Goal: Task Accomplishment & Management: Use online tool/utility

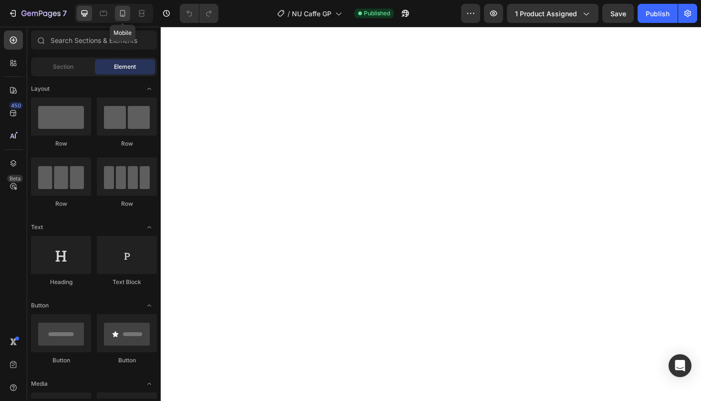
click at [124, 12] on icon at bounding box center [123, 14] width 10 height 10
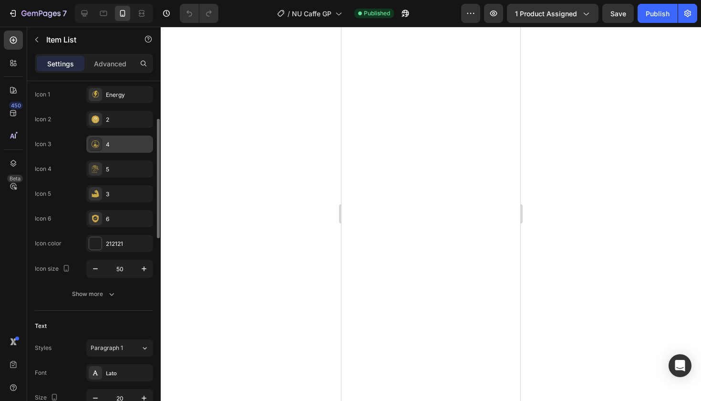
scroll to position [104, 0]
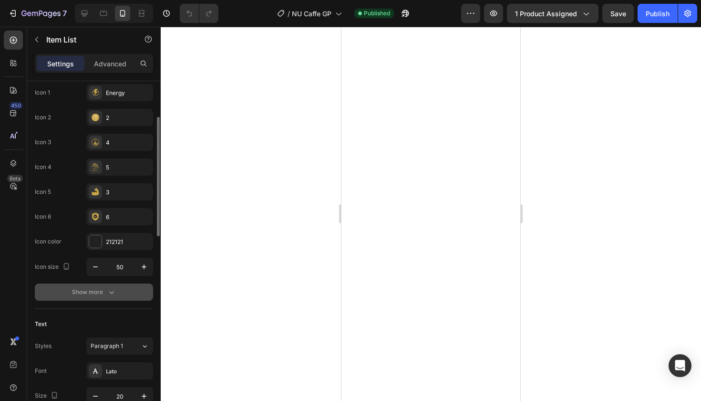
click at [109, 292] on icon "button" at bounding box center [112, 292] width 10 height 10
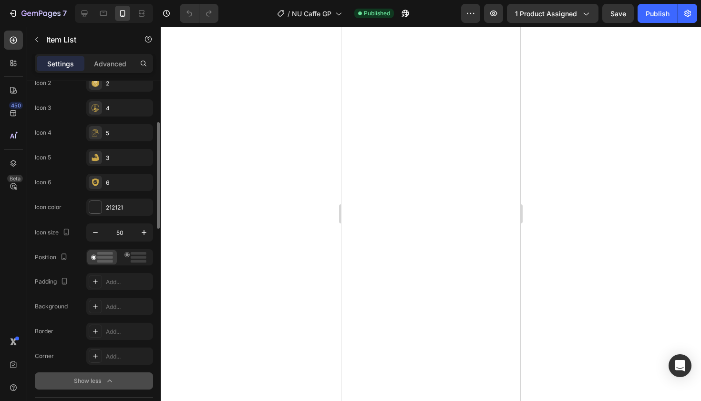
scroll to position [143, 0]
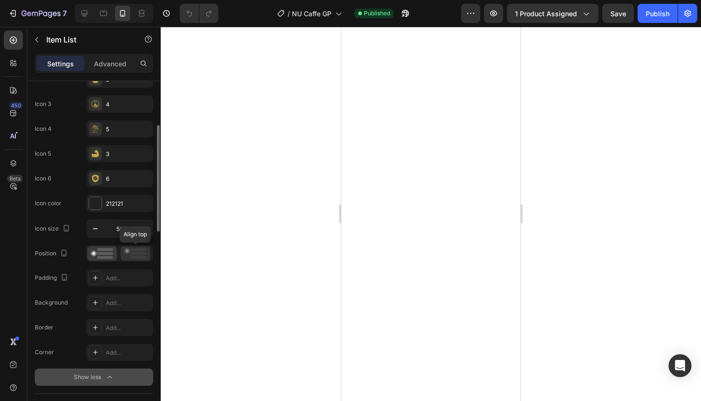
click at [136, 254] on rect at bounding box center [139, 253] width 16 height 3
click at [106, 255] on icon at bounding box center [102, 253] width 22 height 10
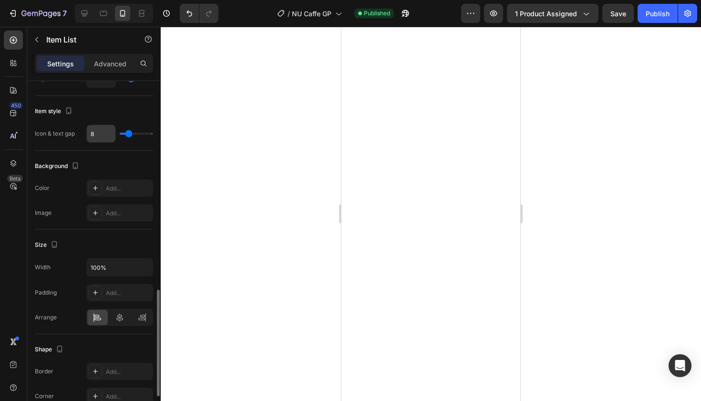
scroll to position [677, 0]
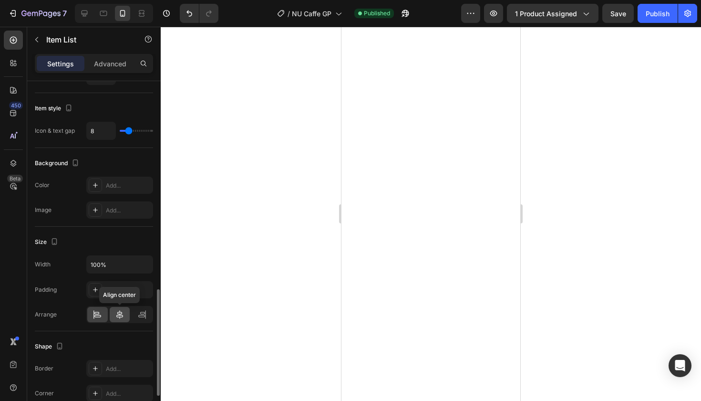
click at [118, 313] on icon at bounding box center [120, 315] width 10 height 10
click at [142, 315] on icon at bounding box center [141, 316] width 7 height 2
click at [96, 311] on icon at bounding box center [98, 315] width 10 height 10
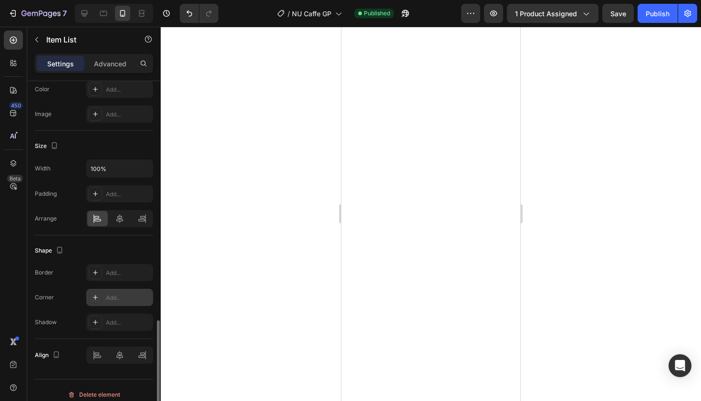
scroll to position [781, 0]
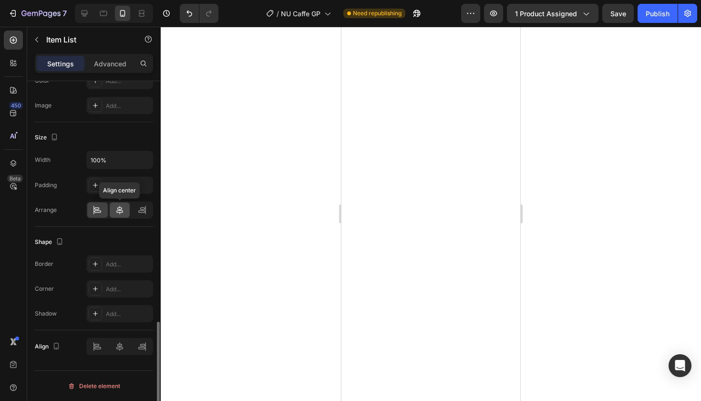
click at [122, 211] on icon at bounding box center [120, 210] width 10 height 10
click at [90, 212] on div at bounding box center [97, 209] width 21 height 15
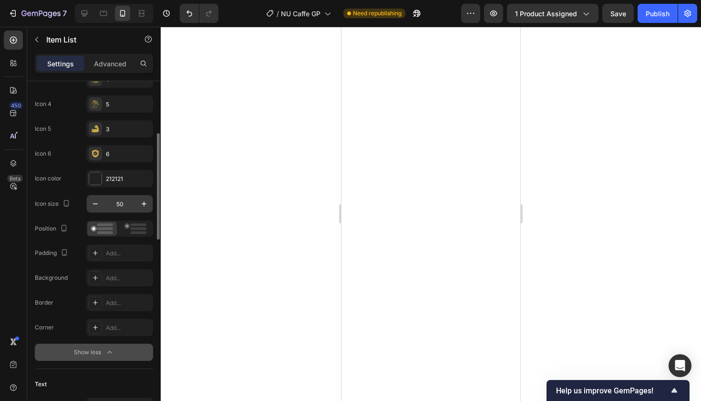
scroll to position [168, 0]
click at [128, 301] on div "Add..." at bounding box center [128, 302] width 45 height 9
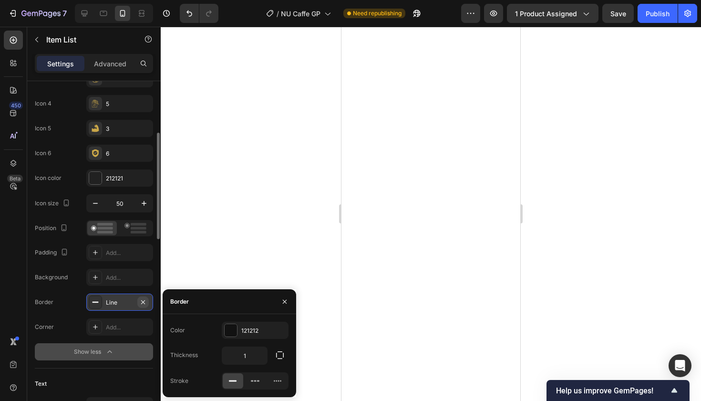
click at [145, 300] on icon "button" at bounding box center [143, 302] width 8 height 8
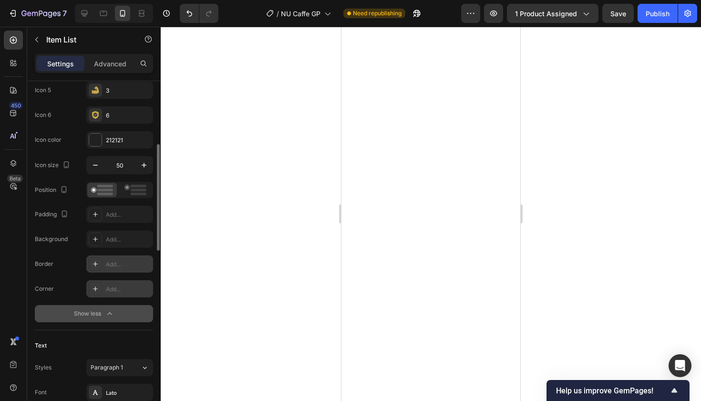
scroll to position [207, 0]
click at [128, 287] on div "Add..." at bounding box center [128, 287] width 45 height 9
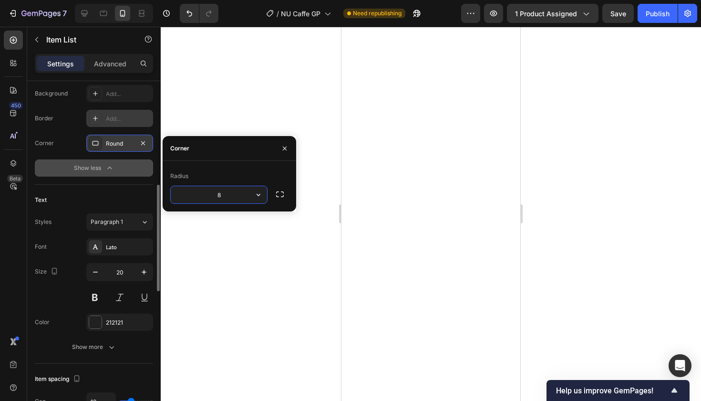
scroll to position [352, 0]
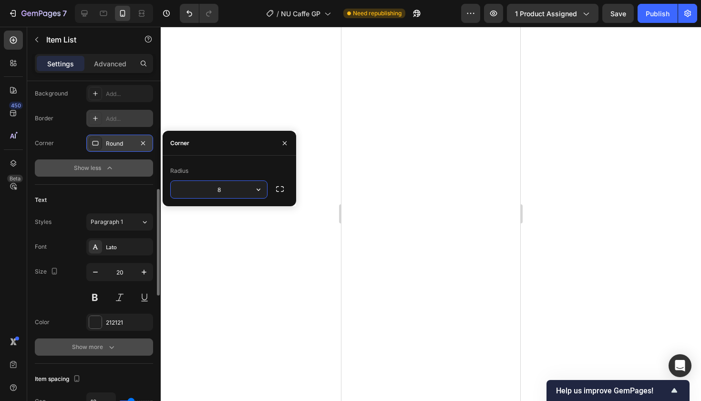
click at [105, 342] on button "Show more" at bounding box center [94, 346] width 118 height 17
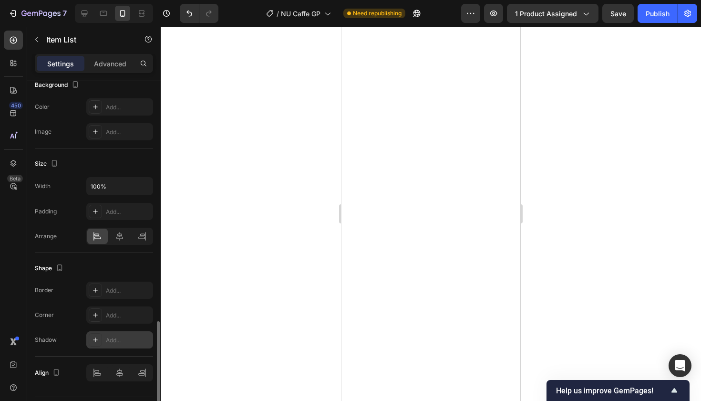
scroll to position [860, 0]
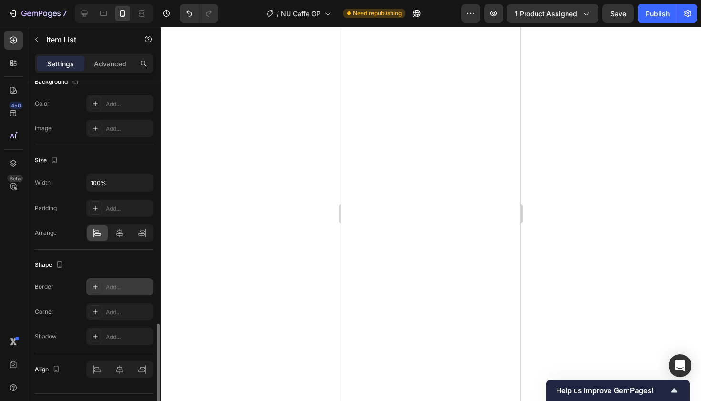
click at [121, 287] on div "Add..." at bounding box center [128, 287] width 45 height 9
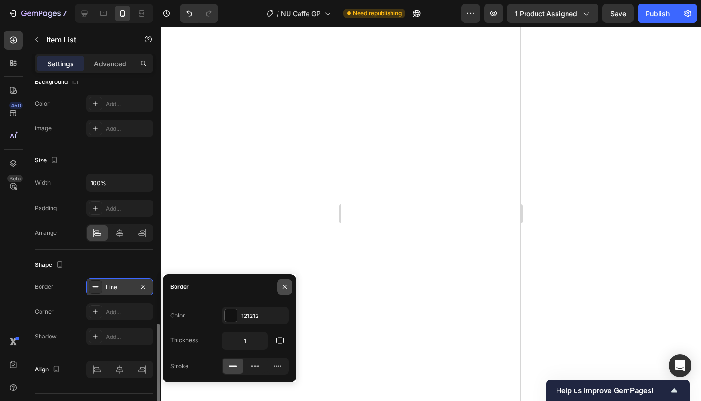
click at [286, 287] on icon "button" at bounding box center [285, 287] width 8 height 8
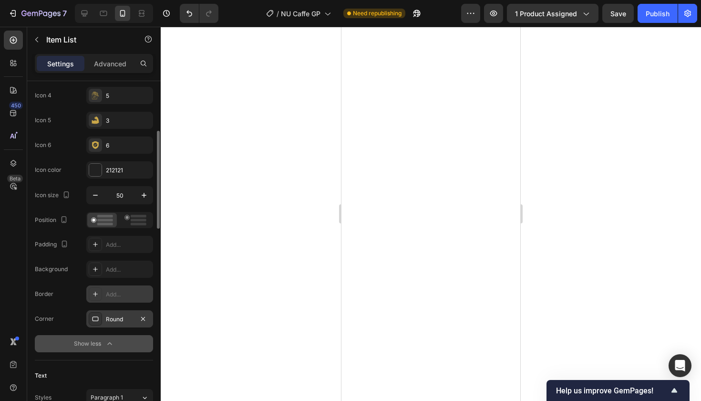
scroll to position [173, 0]
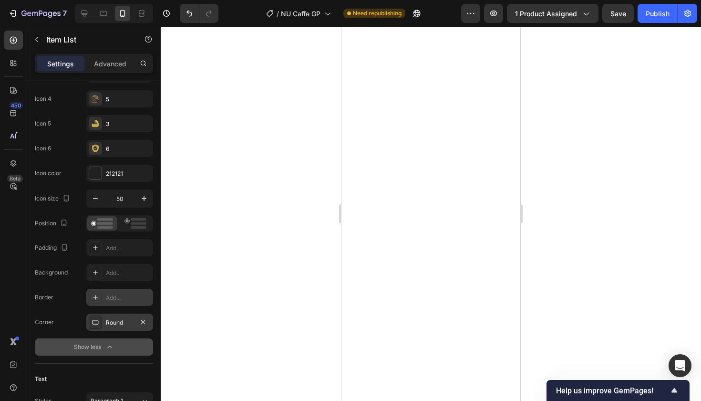
click at [228, 325] on div at bounding box center [431, 214] width 540 height 374
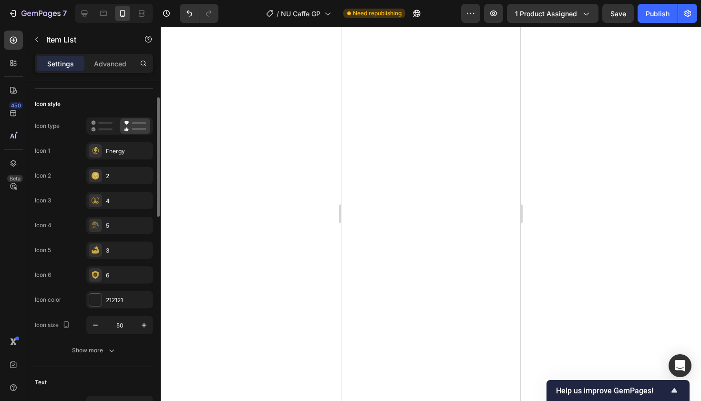
scroll to position [48, 0]
click at [116, 348] on icon "button" at bounding box center [112, 349] width 10 height 10
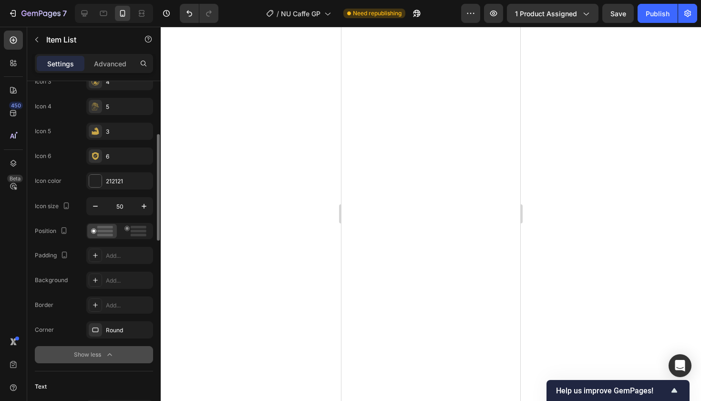
scroll to position [167, 0]
click at [144, 324] on icon "button" at bounding box center [143, 328] width 8 height 8
click at [269, 261] on div at bounding box center [431, 214] width 540 height 374
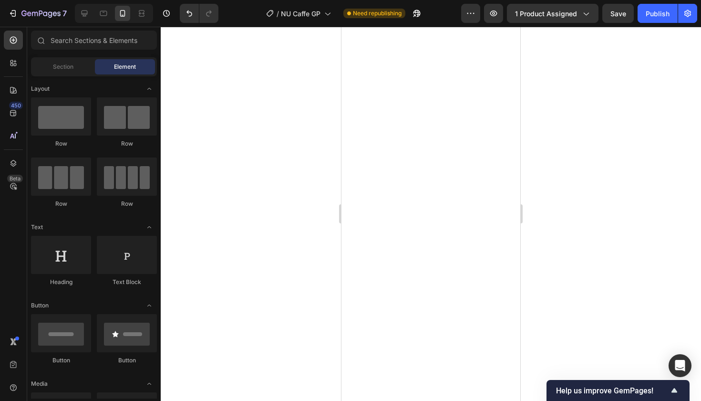
click at [269, 261] on div at bounding box center [431, 214] width 540 height 374
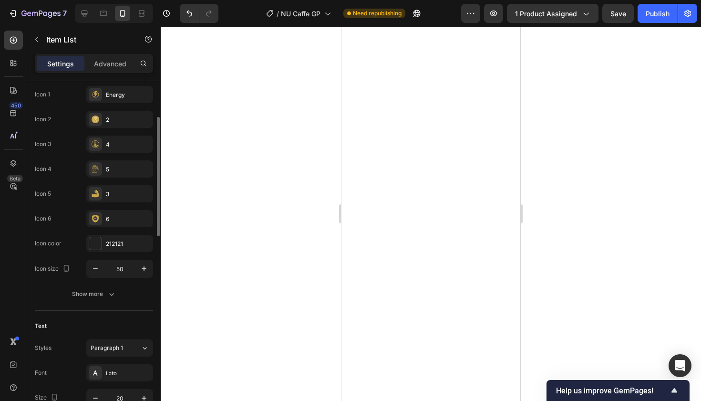
scroll to position [104, 0]
click at [108, 291] on icon "button" at bounding box center [112, 293] width 10 height 10
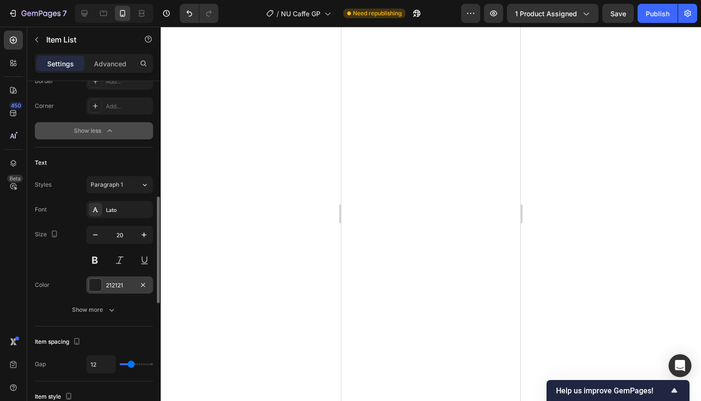
scroll to position [391, 0]
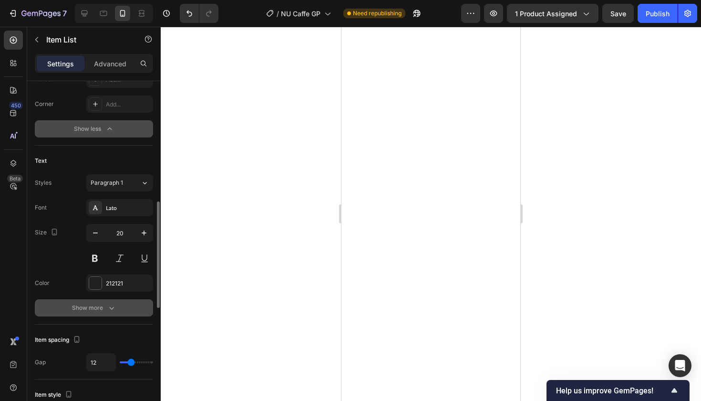
click at [106, 309] on div "Show more" at bounding box center [94, 308] width 44 height 10
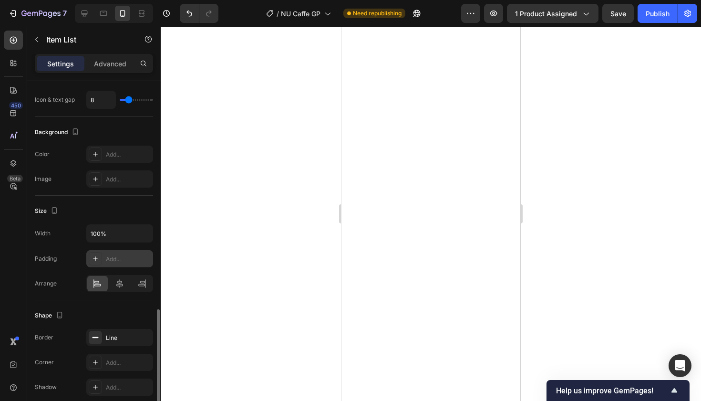
scroll to position [821, 0]
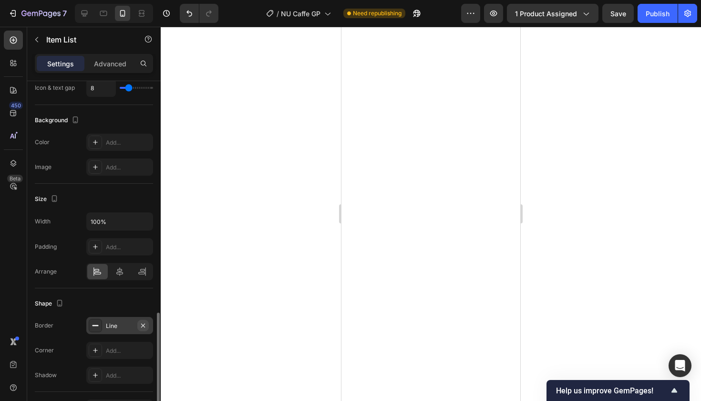
click at [142, 325] on icon "button" at bounding box center [143, 325] width 8 height 8
click at [231, 292] on div at bounding box center [431, 214] width 540 height 374
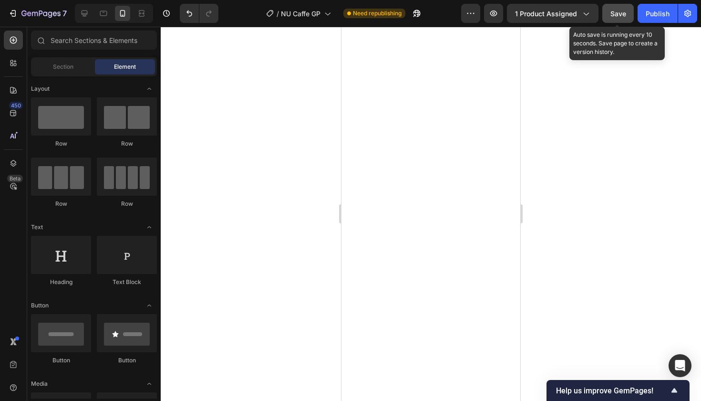
click at [620, 16] on span "Save" at bounding box center [619, 14] width 16 height 8
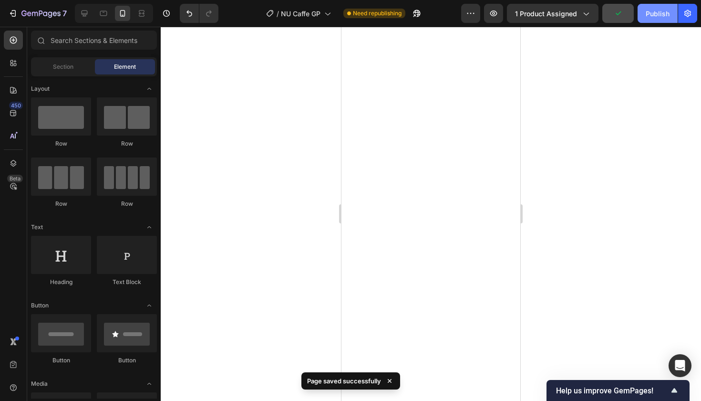
click at [668, 12] on div "Publish" at bounding box center [658, 14] width 24 height 10
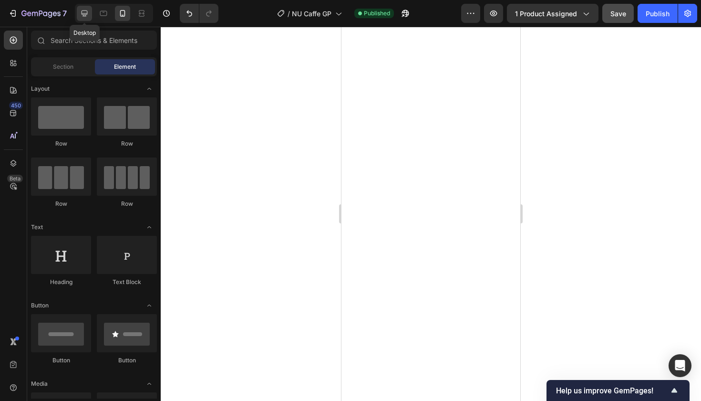
click at [82, 12] on icon at bounding box center [85, 13] width 6 height 6
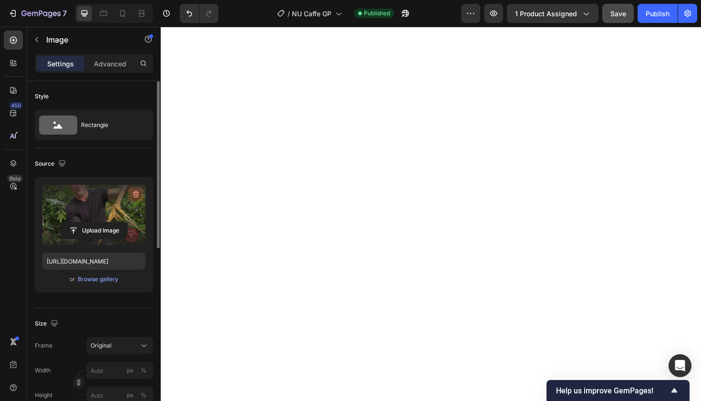
click at [135, 192] on icon "button" at bounding box center [136, 194] width 6 height 7
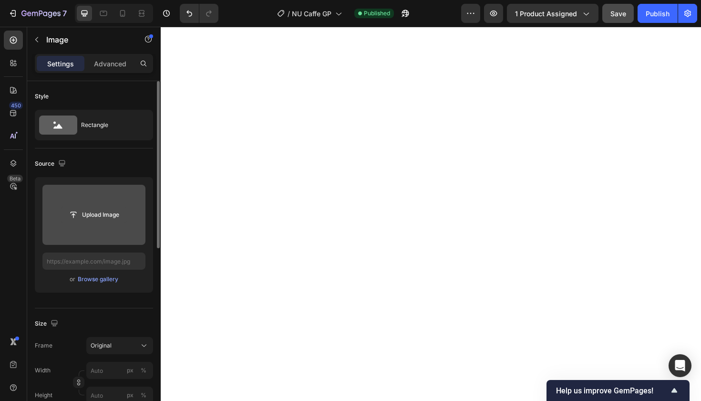
click at [107, 214] on input "file" at bounding box center [94, 215] width 66 height 16
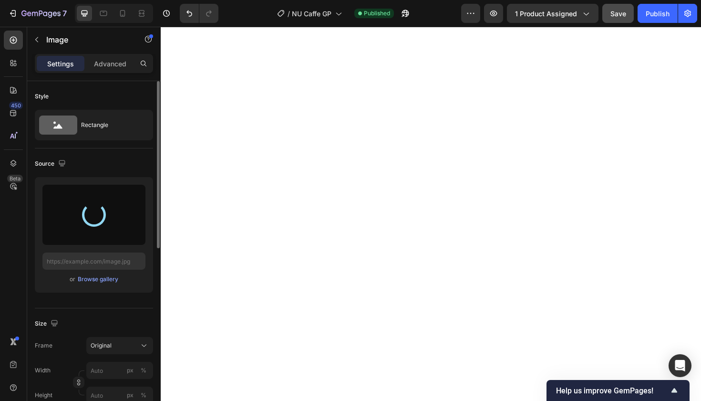
type input "https://cdn.shopify.com/s/files/1/0777/5082/9298/files/gempages_583454554859766…"
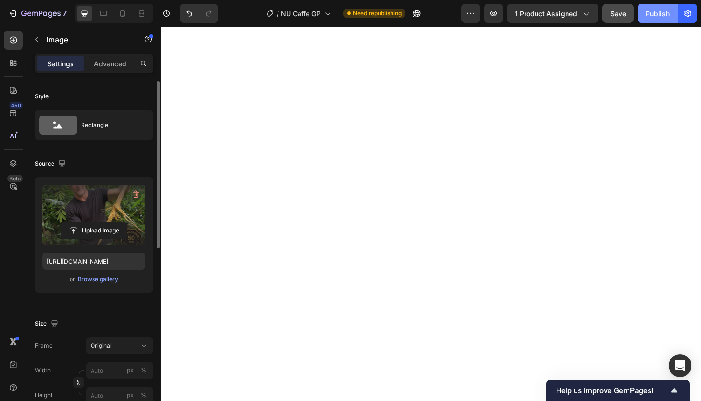
click at [653, 11] on div "Publish" at bounding box center [658, 14] width 24 height 10
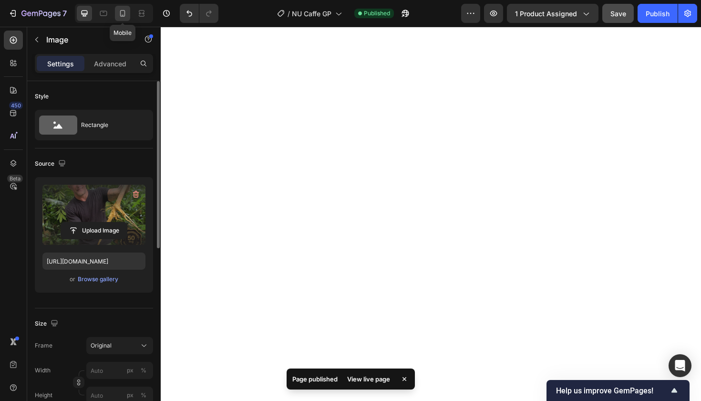
click at [124, 13] on icon at bounding box center [123, 14] width 10 height 10
type input "100"
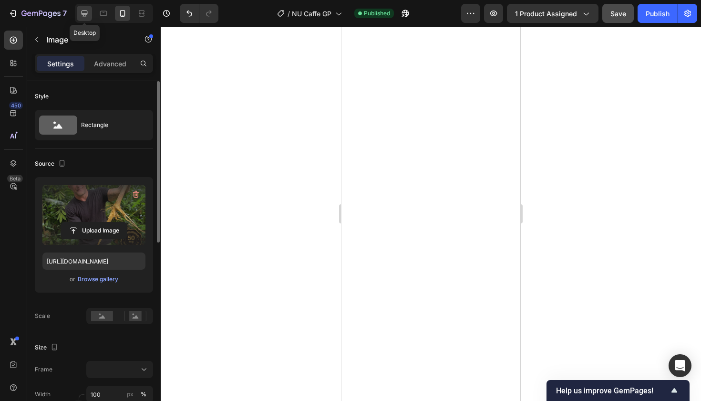
click at [86, 10] on icon at bounding box center [85, 13] width 6 height 6
click at [122, 15] on icon at bounding box center [123, 14] width 10 height 10
type input "100"
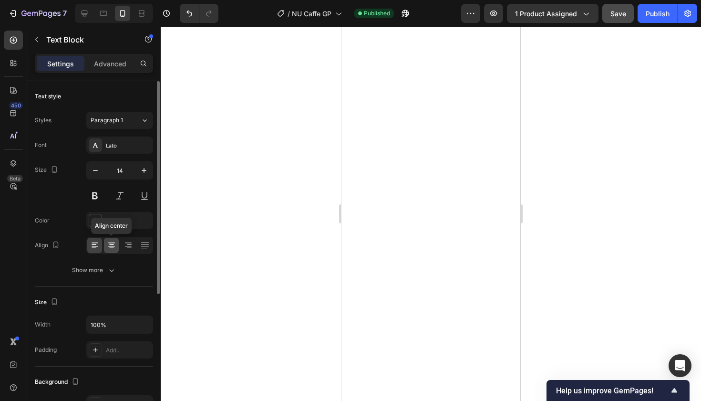
click at [110, 247] on icon at bounding box center [112, 245] width 10 height 10
click at [248, 244] on div at bounding box center [431, 214] width 540 height 374
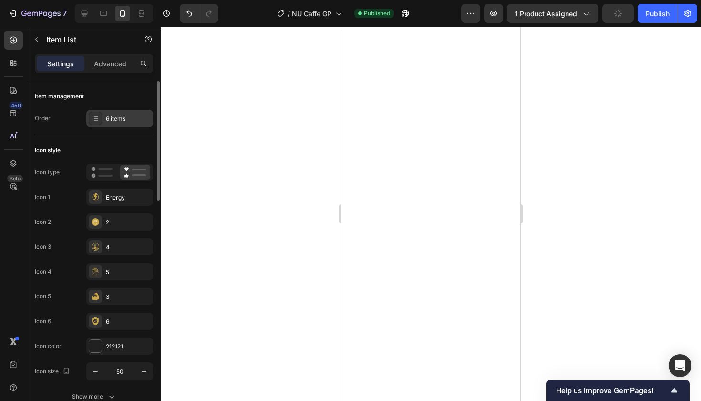
click at [131, 118] on div "6 items" at bounding box center [128, 118] width 45 height 9
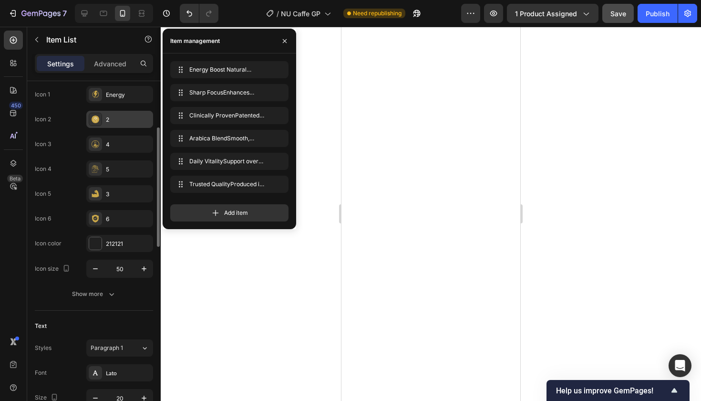
scroll to position [111, 0]
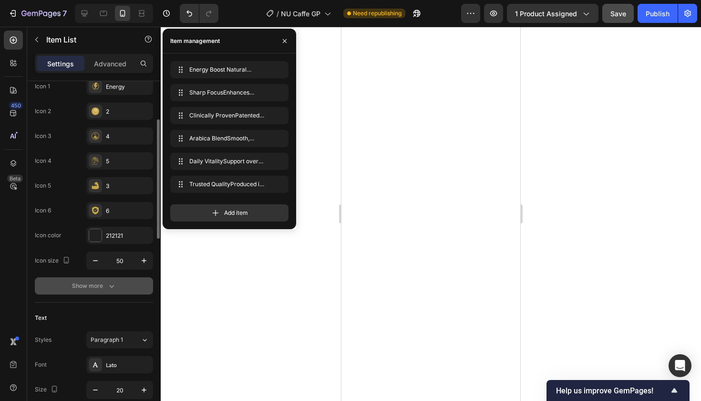
click at [102, 287] on div "Show more" at bounding box center [94, 286] width 44 height 10
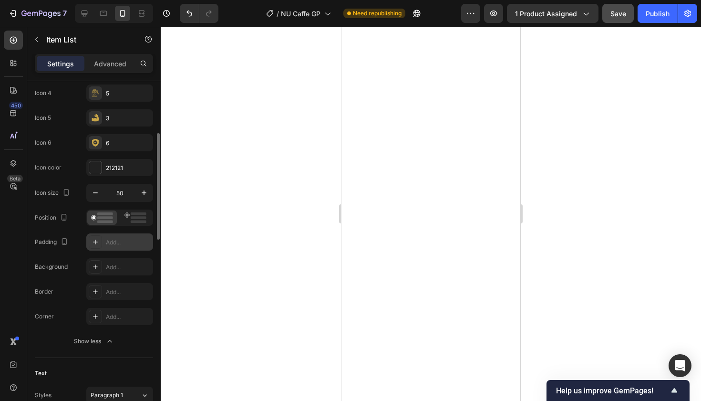
scroll to position [189, 0]
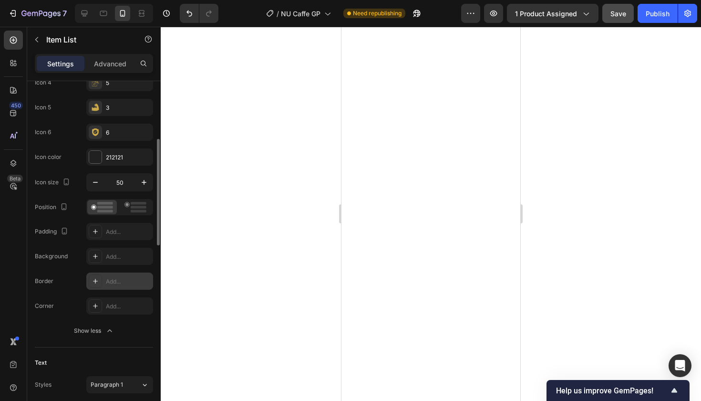
click at [125, 279] on div "Add..." at bounding box center [128, 281] width 45 height 9
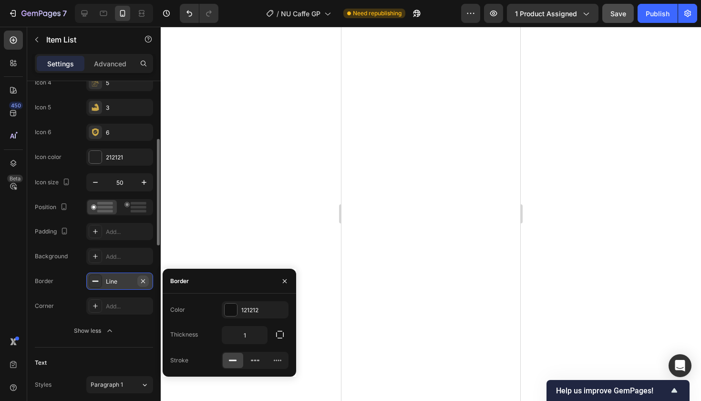
click at [144, 280] on icon "button" at bounding box center [143, 281] width 4 height 4
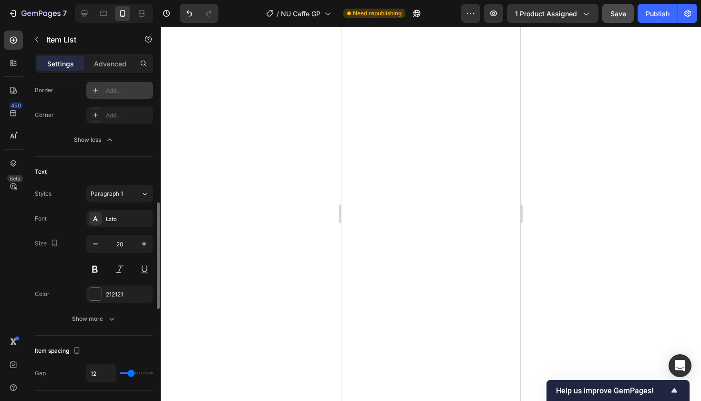
scroll to position [395, 0]
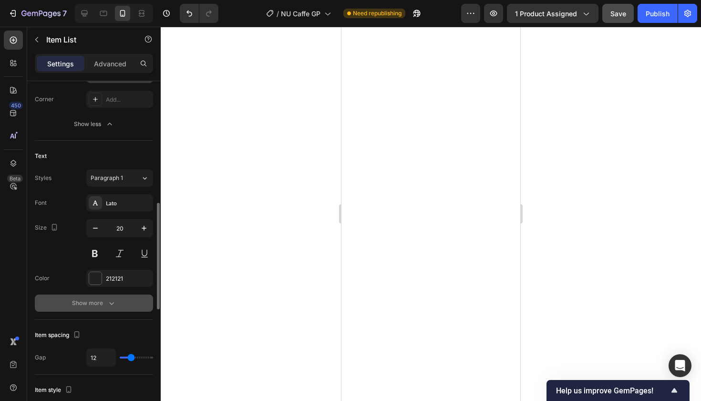
click at [115, 303] on icon "button" at bounding box center [112, 303] width 10 height 10
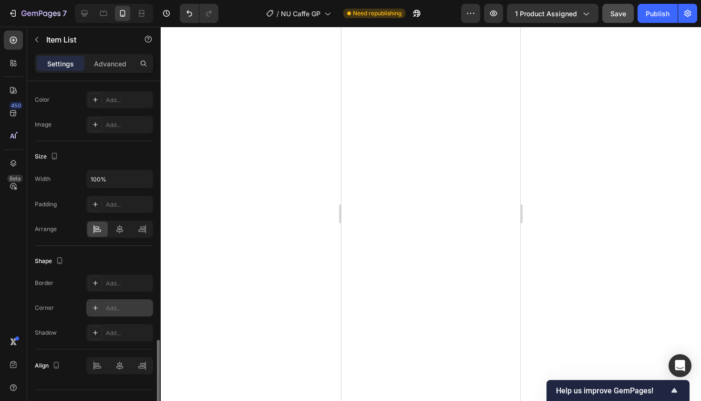
scroll to position [882, 0]
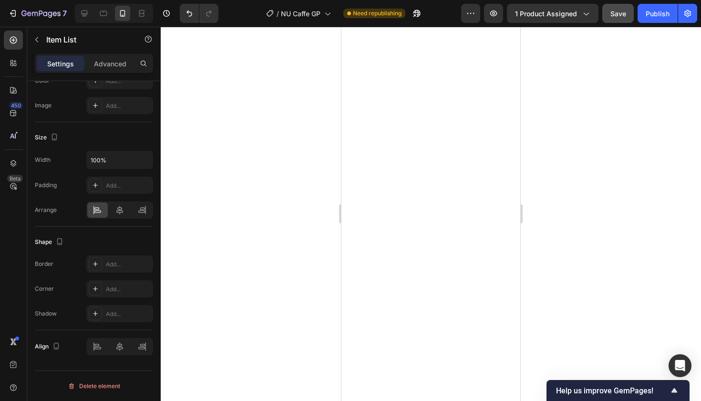
click at [558, 165] on div at bounding box center [431, 214] width 540 height 374
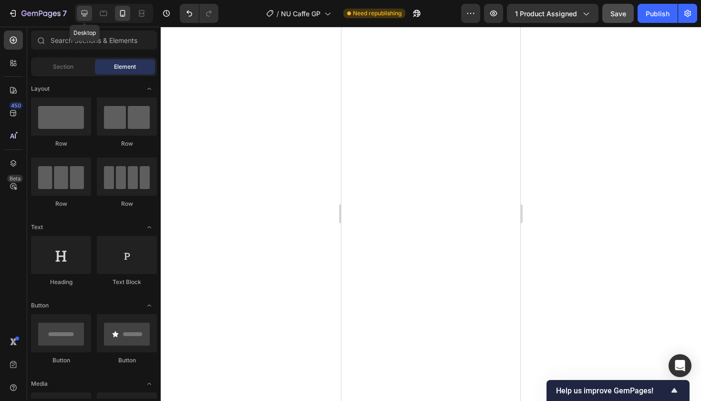
click at [85, 14] on icon at bounding box center [85, 13] width 6 height 6
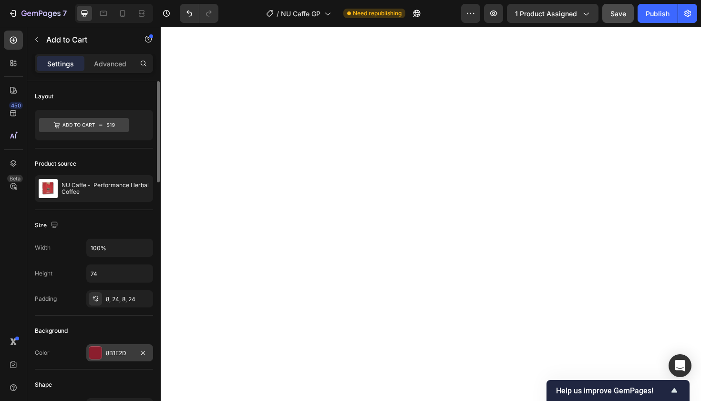
click at [117, 351] on div "8B1E2D" at bounding box center [120, 353] width 28 height 9
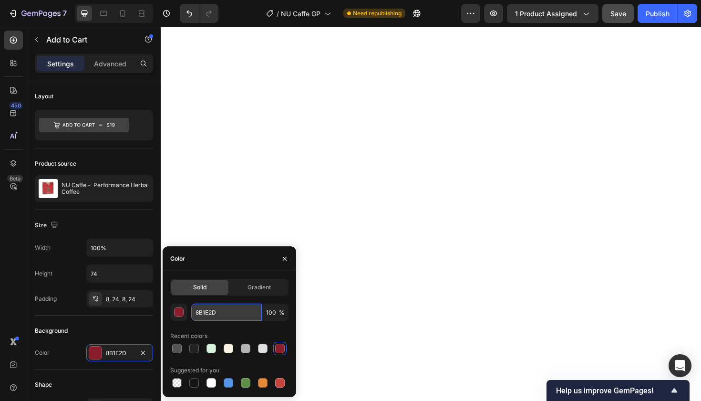
click at [202, 308] on input "8B1E2D" at bounding box center [226, 311] width 71 height 17
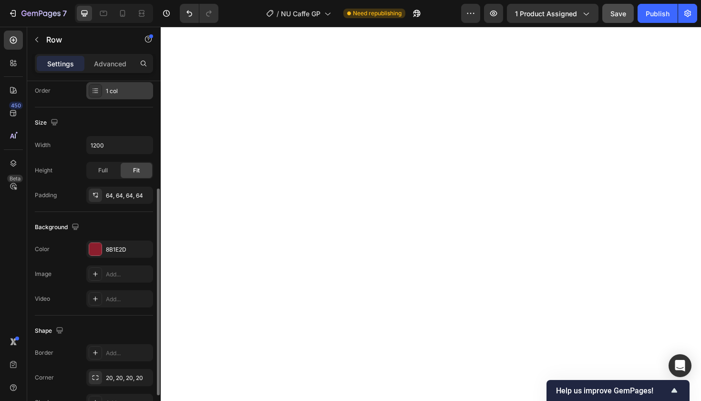
scroll to position [181, 0]
click at [122, 249] on div "8B1E2D" at bounding box center [120, 248] width 28 height 9
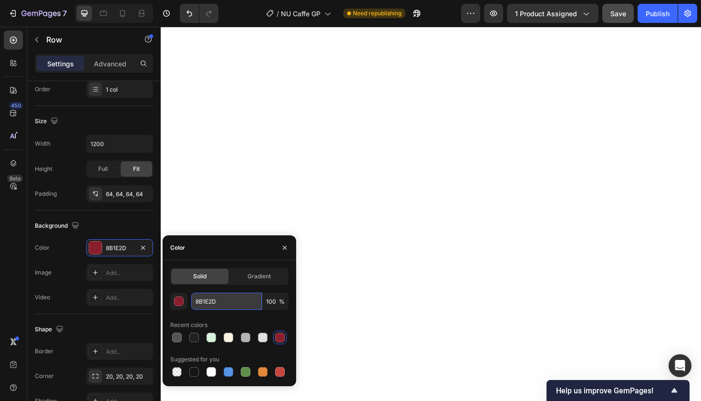
click at [208, 298] on input "8B1E2D" at bounding box center [226, 300] width 71 height 17
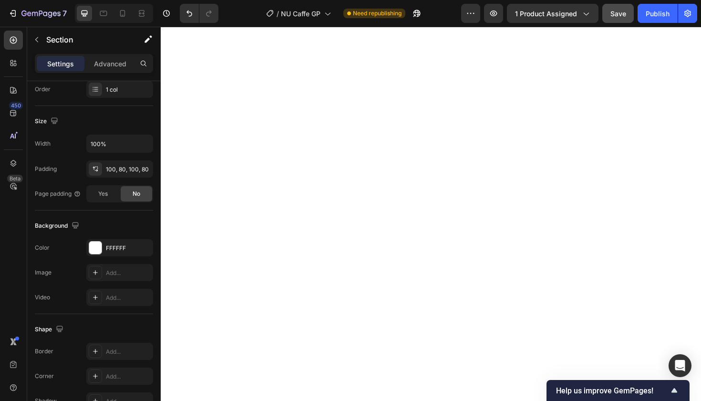
scroll to position [0, 0]
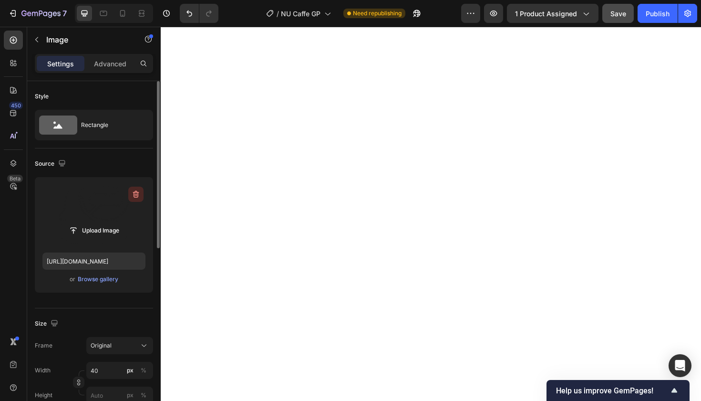
click at [137, 194] on icon "button" at bounding box center [136, 194] width 1 height 3
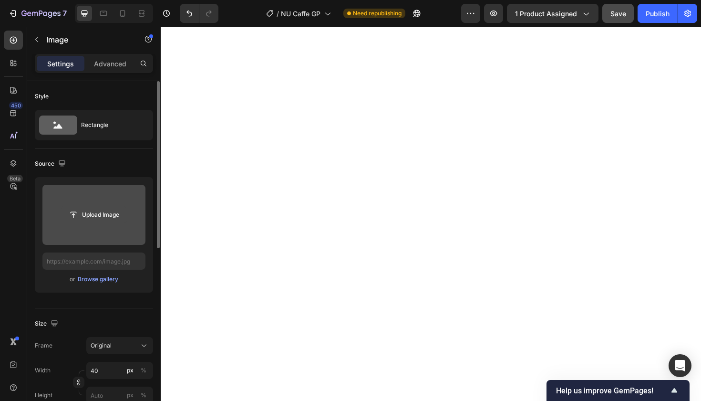
click at [110, 214] on input "file" at bounding box center [94, 215] width 66 height 16
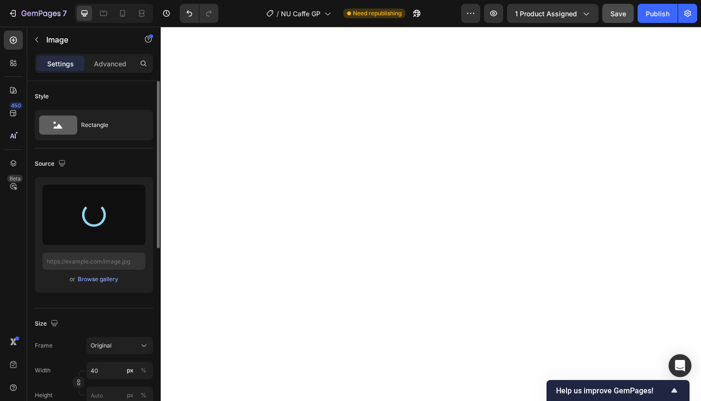
type input "https://cdn.shopify.com/s/files/1/0777/5082/9298/files/gempages_583454554859766…"
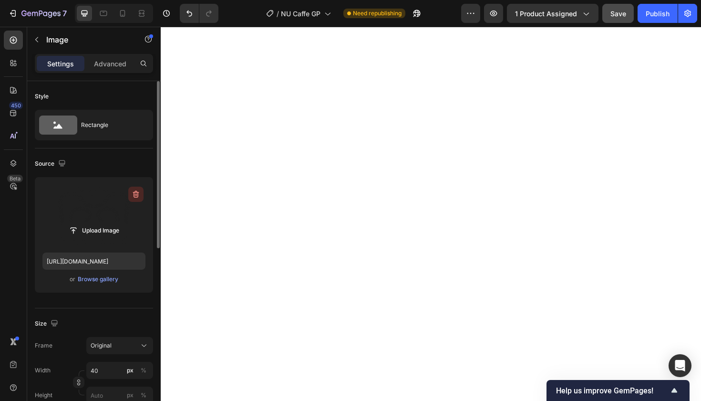
click at [135, 194] on icon "button" at bounding box center [135, 194] width 1 height 3
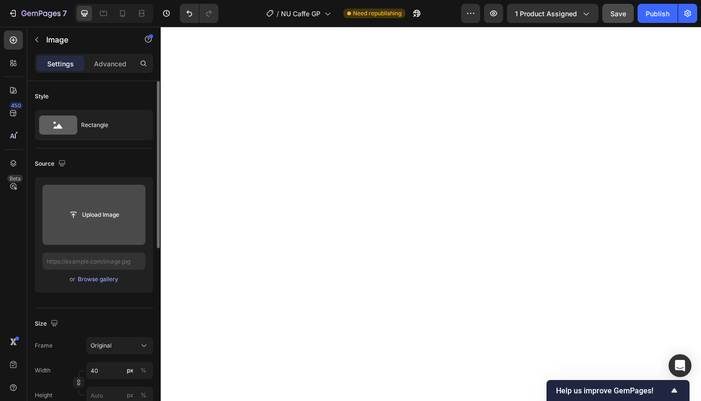
click at [104, 214] on input "file" at bounding box center [94, 215] width 66 height 16
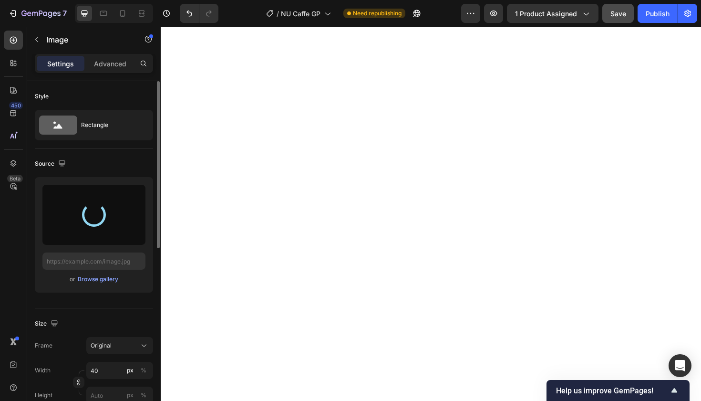
type input "https://cdn.shopify.com/s/files/1/0777/5082/9298/files/gempages_583454554859766…"
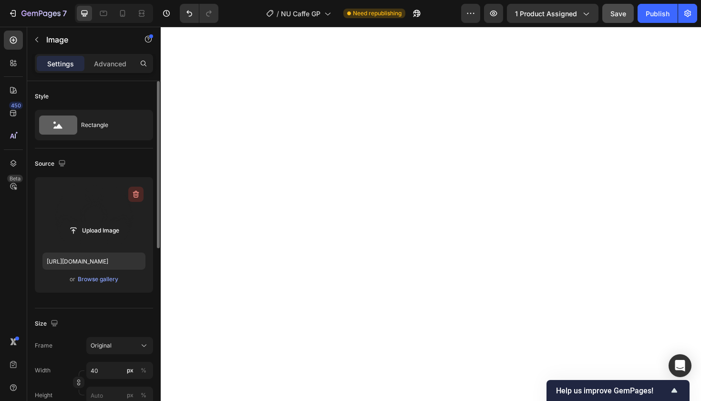
click at [137, 194] on icon "button" at bounding box center [136, 194] width 1 height 3
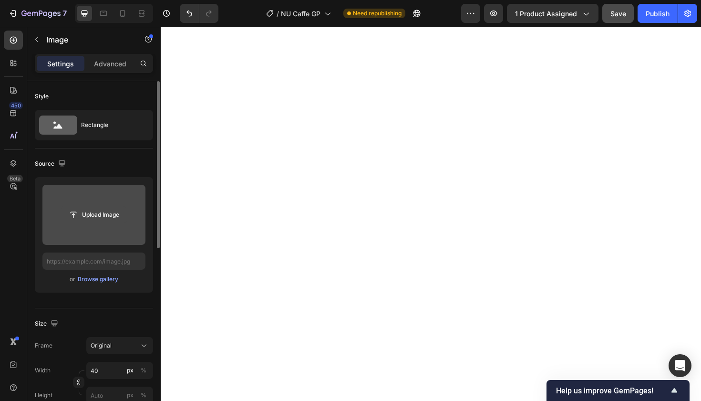
click at [104, 215] on input "file" at bounding box center [94, 215] width 66 height 16
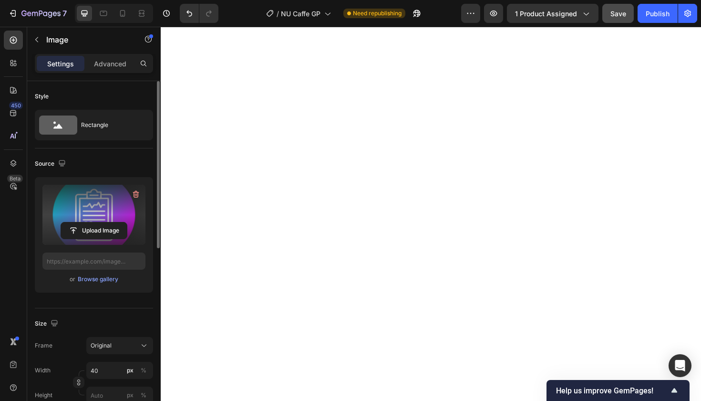
type input "https://cdn.shopify.com/s/files/1/0777/5082/9298/files/gempages_583454554859766…"
click at [122, 14] on icon at bounding box center [123, 14] width 10 height 10
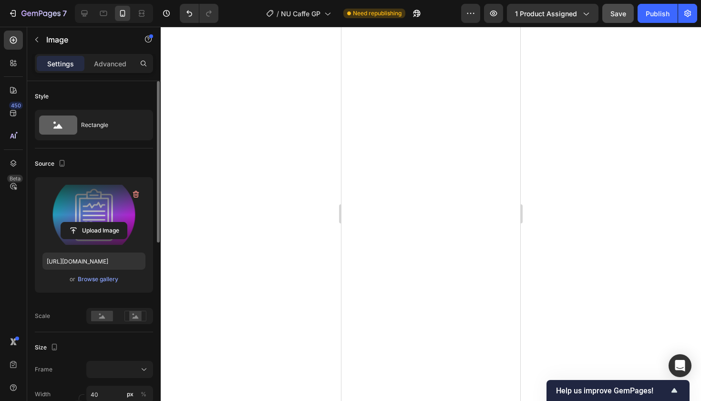
click at [579, 154] on div at bounding box center [431, 214] width 540 height 374
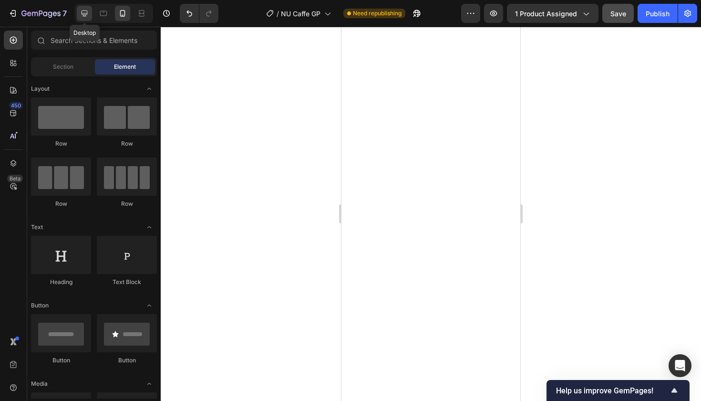
click at [84, 12] on icon at bounding box center [85, 14] width 10 height 10
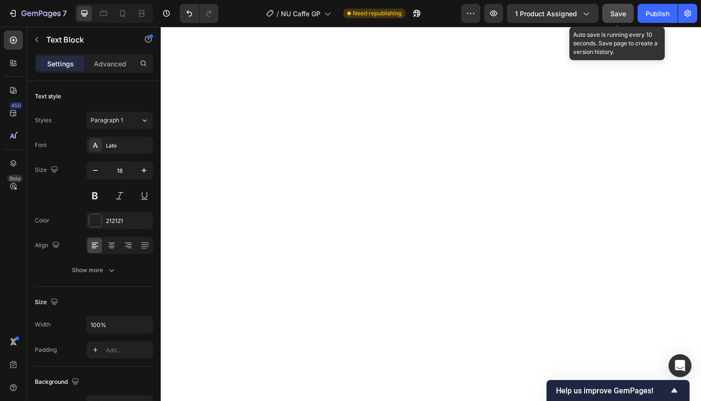
click at [615, 14] on span "Save" at bounding box center [619, 14] width 16 height 8
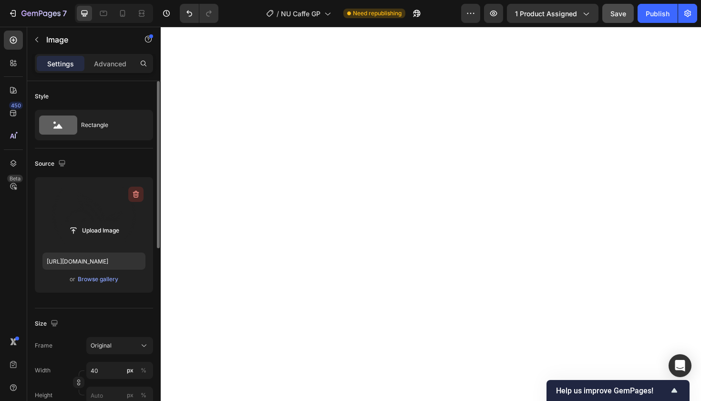
click at [135, 195] on icon "button" at bounding box center [136, 194] width 10 height 10
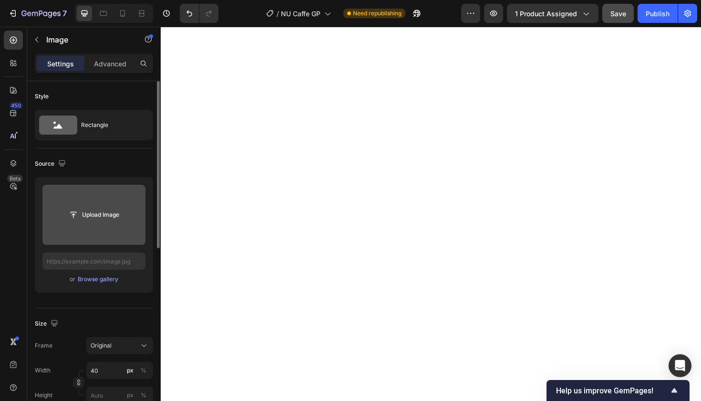
click at [98, 213] on input "file" at bounding box center [94, 215] width 66 height 16
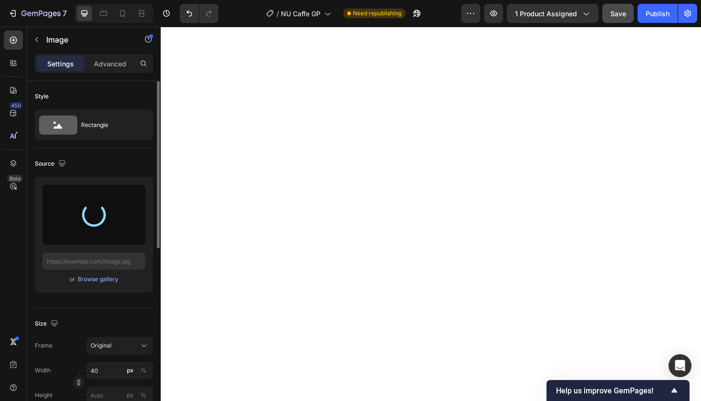
type input "https://cdn.shopify.com/s/files/1/0777/5082/9298/files/gempages_583454554859766…"
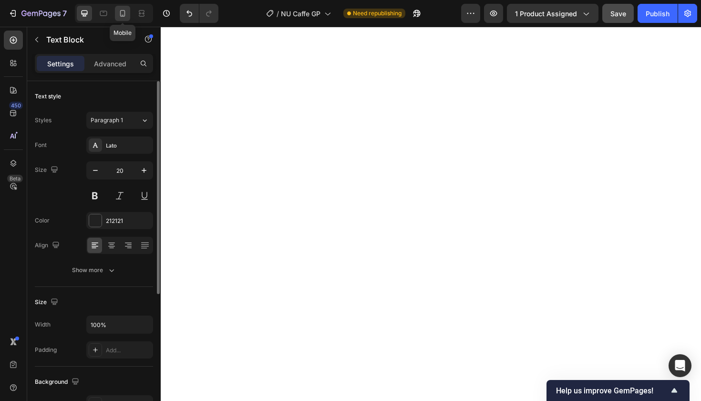
click at [122, 13] on icon at bounding box center [123, 14] width 10 height 10
type input "14"
click at [111, 246] on icon at bounding box center [111, 246] width 7 height 1
click at [112, 243] on icon at bounding box center [112, 245] width 10 height 10
click at [114, 243] on icon at bounding box center [111, 242] width 7 height 1
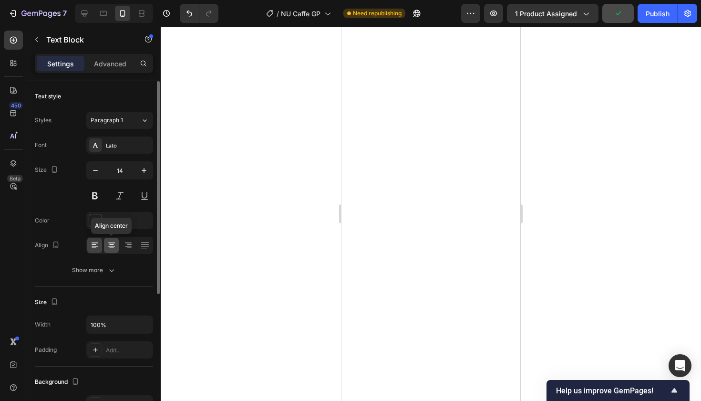
click at [112, 246] on icon at bounding box center [111, 246] width 7 height 1
click at [111, 246] on icon at bounding box center [111, 246] width 7 height 1
click at [112, 245] on icon at bounding box center [112, 245] width 10 height 10
click at [111, 244] on icon at bounding box center [111, 244] width 5 height 1
click at [108, 244] on icon at bounding box center [112, 245] width 10 height 10
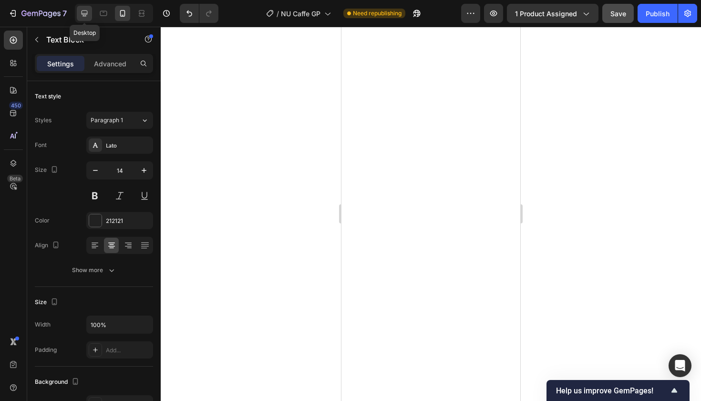
click at [82, 10] on icon at bounding box center [85, 14] width 10 height 10
type input "18"
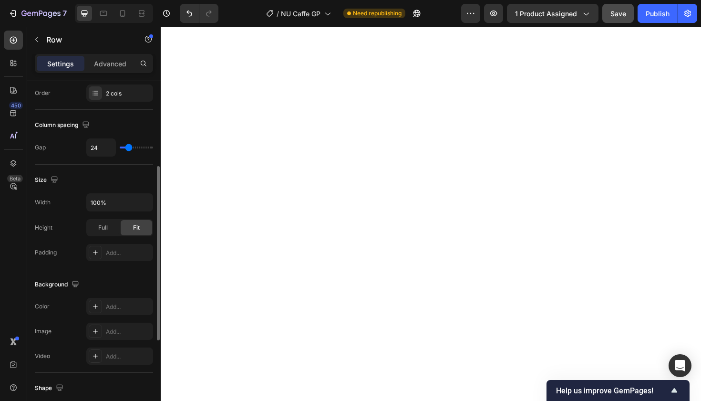
scroll to position [159, 0]
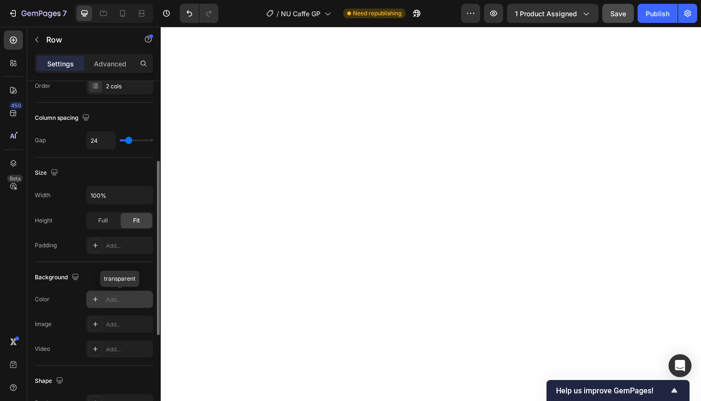
click at [122, 298] on div "Add..." at bounding box center [128, 299] width 45 height 9
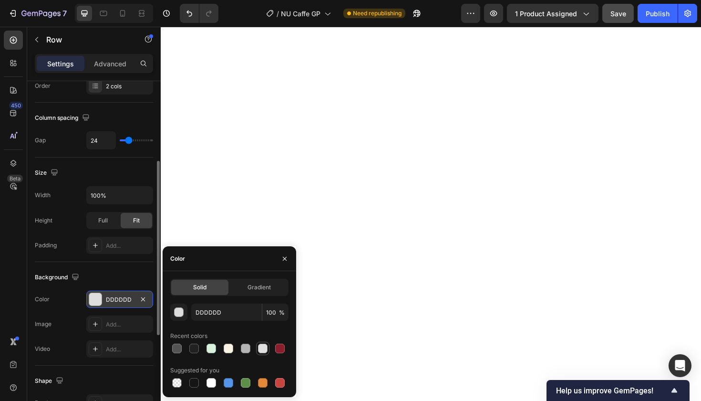
click at [260, 348] on div at bounding box center [263, 348] width 10 height 10
click at [248, 349] on div at bounding box center [246, 348] width 10 height 10
click at [228, 349] on div at bounding box center [229, 348] width 10 height 10
click at [211, 382] on div at bounding box center [212, 383] width 10 height 10
type input "FFFFFF"
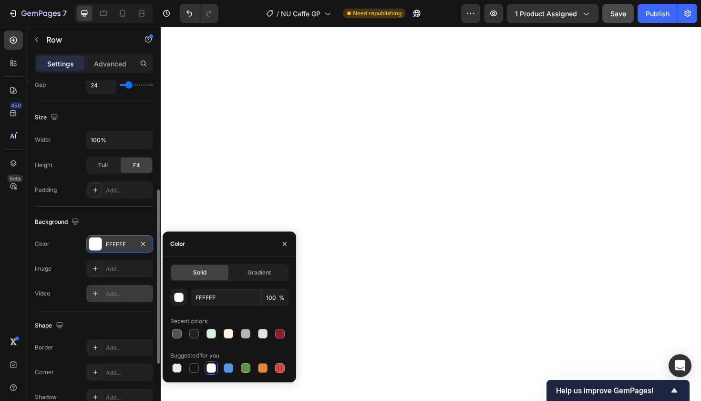
scroll to position [218, 0]
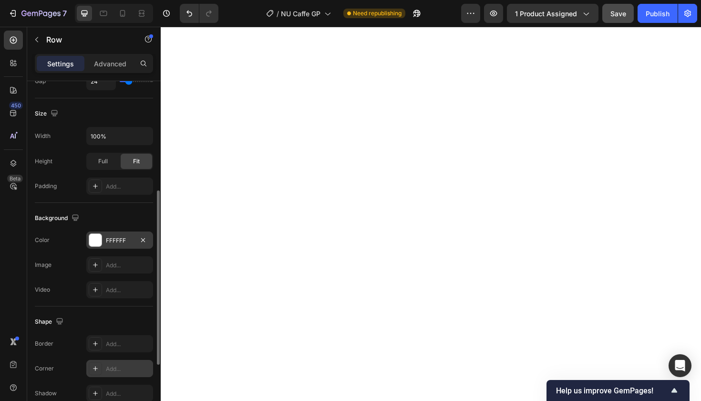
click at [120, 369] on div "Add..." at bounding box center [128, 368] width 45 height 9
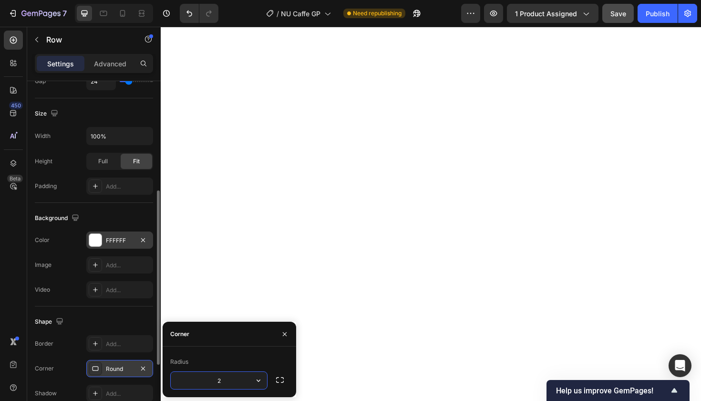
type input "20"
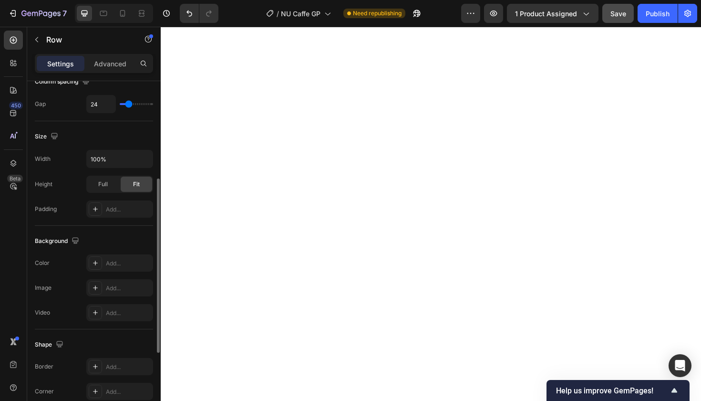
scroll to position [199, 0]
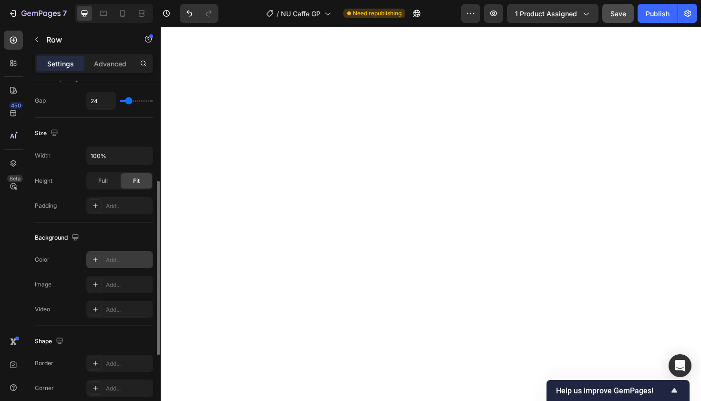
click at [124, 258] on div "Add..." at bounding box center [128, 260] width 45 height 9
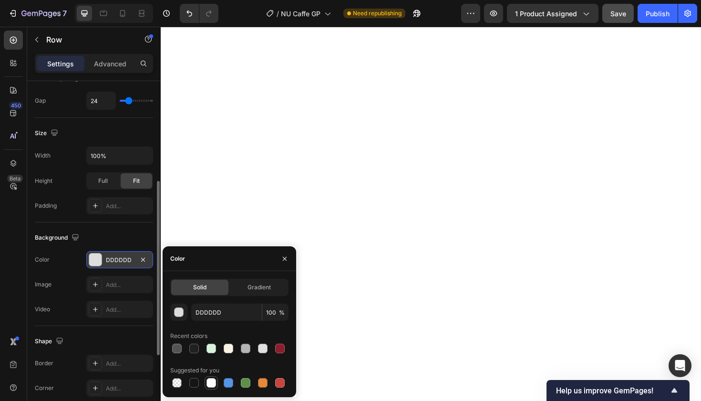
click at [209, 382] on div at bounding box center [212, 383] width 10 height 10
type input "FFFFFF"
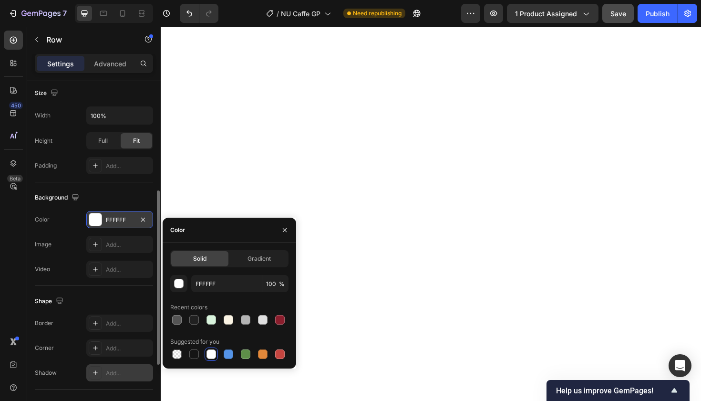
scroll to position [248, 0]
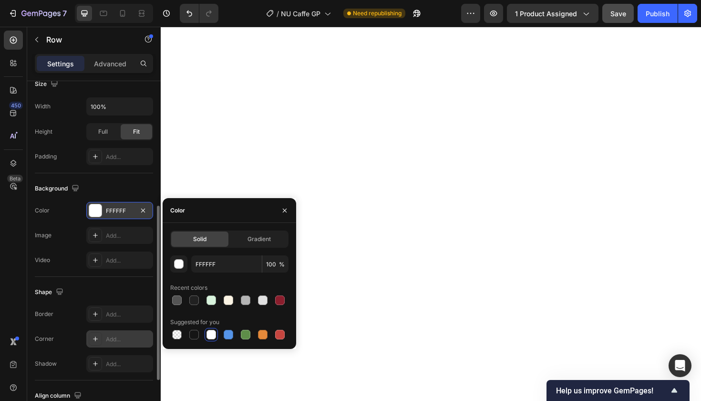
click at [129, 335] on div "Add..." at bounding box center [128, 339] width 45 height 9
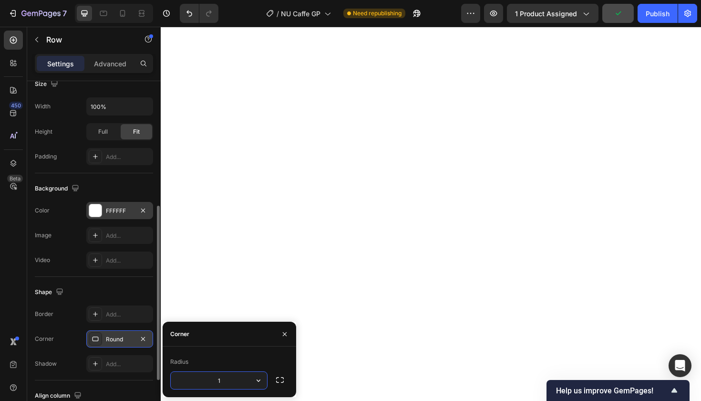
type input "15"
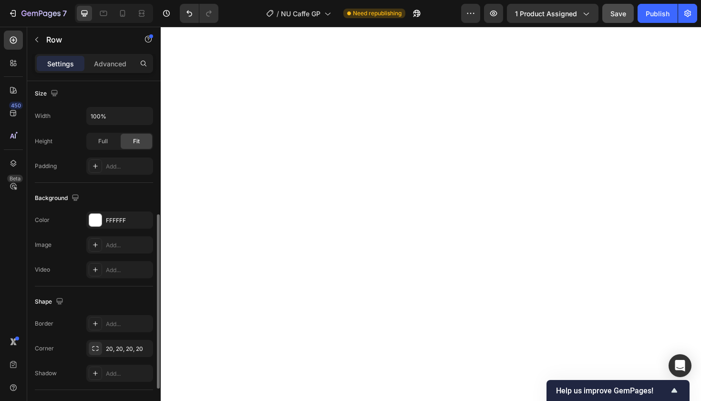
scroll to position [248, 0]
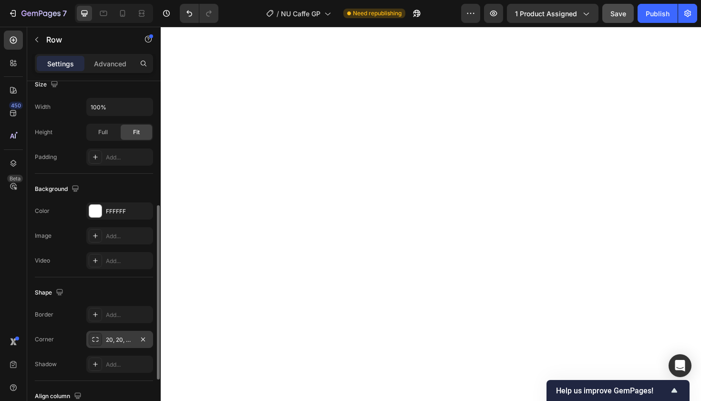
click at [124, 339] on div "20, 20, 20, 20" at bounding box center [120, 339] width 28 height 9
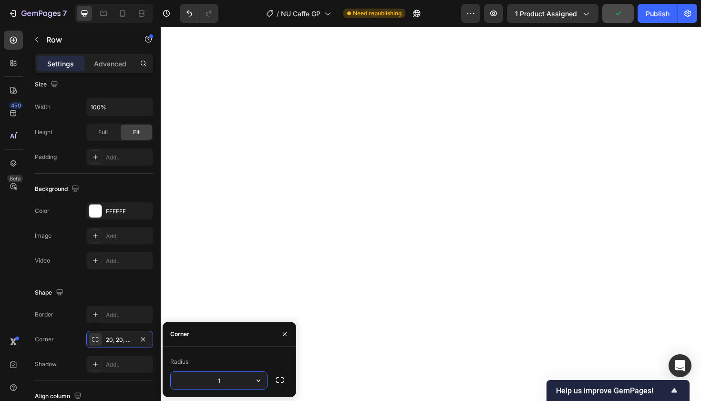
type input "15"
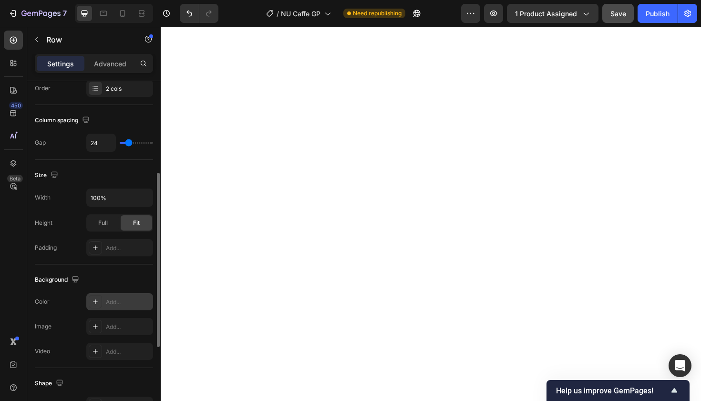
scroll to position [166, 0]
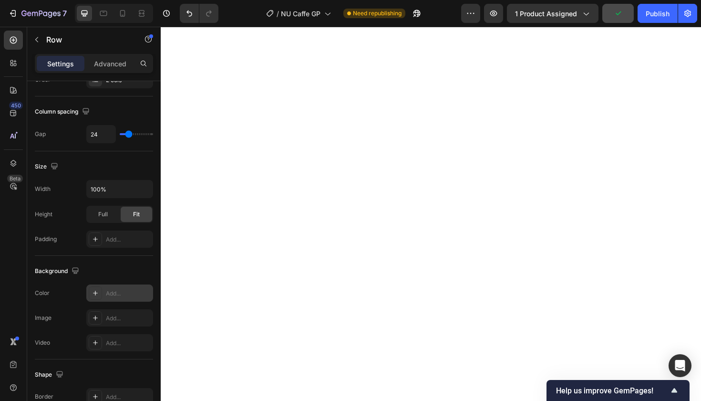
click at [122, 291] on div "Add..." at bounding box center [128, 293] width 45 height 9
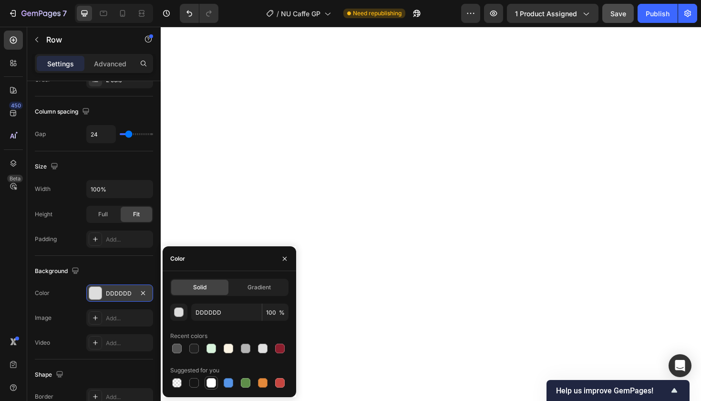
click at [211, 383] on div at bounding box center [212, 383] width 10 height 10
type input "FFFFFF"
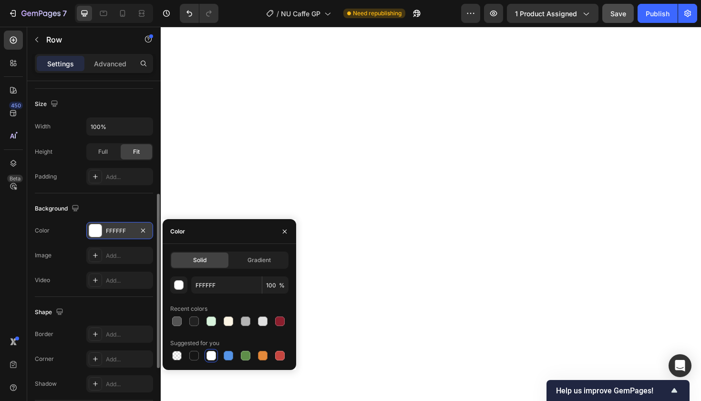
scroll to position [233, 0]
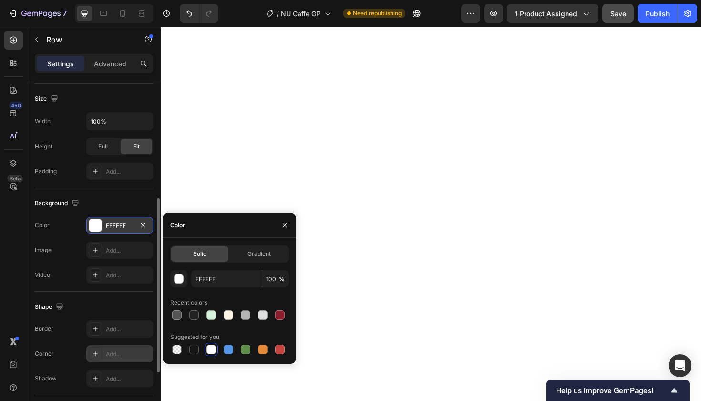
click at [128, 351] on div "Add..." at bounding box center [128, 354] width 45 height 9
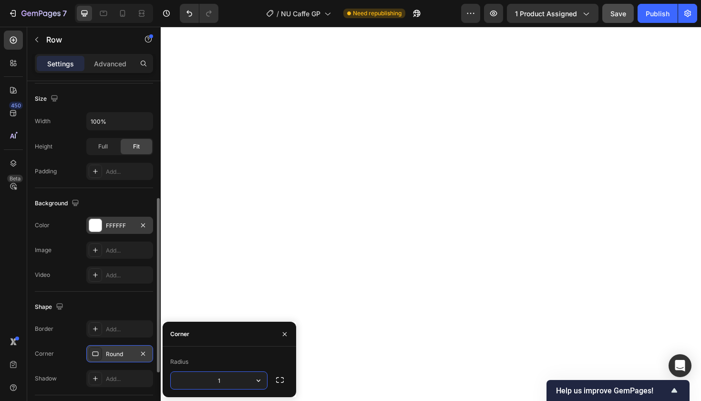
type input "15"
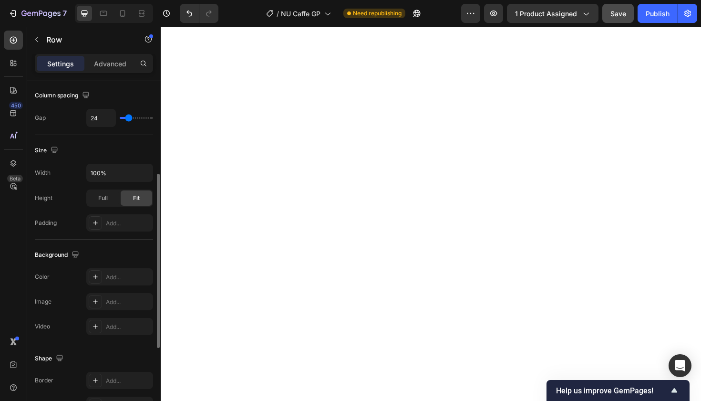
scroll to position [187, 0]
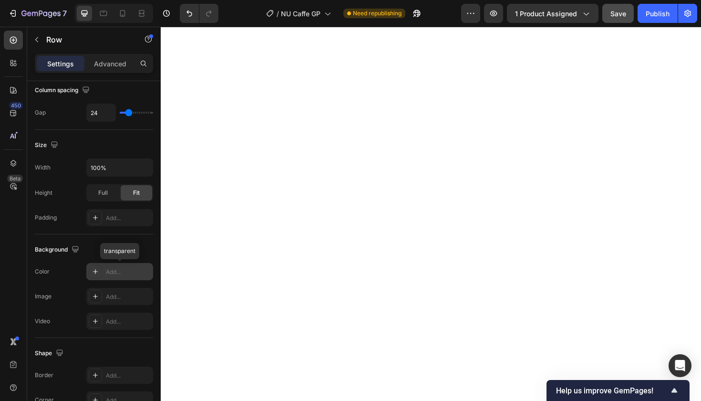
click at [127, 272] on div "Add..." at bounding box center [128, 272] width 45 height 9
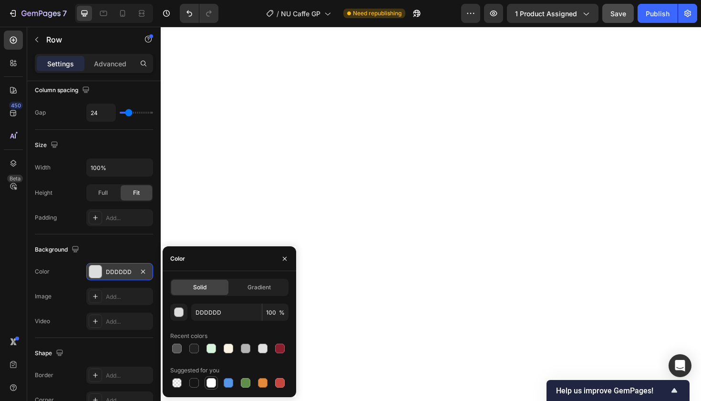
click at [210, 383] on div at bounding box center [212, 383] width 10 height 10
type input "FFFFFF"
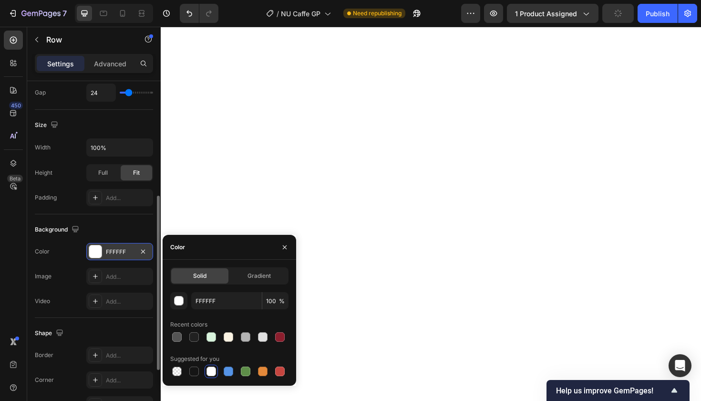
scroll to position [219, 0]
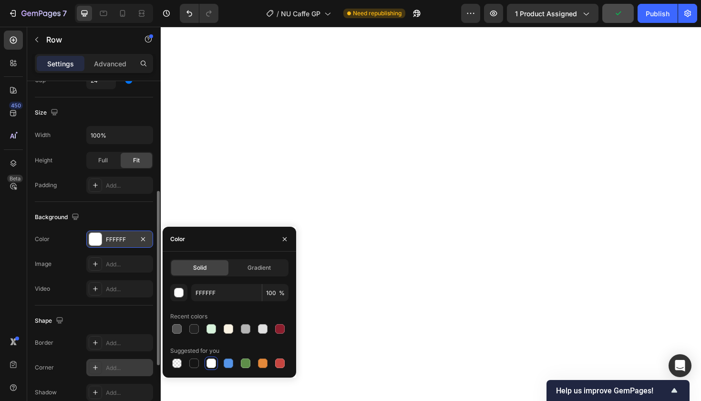
click at [128, 365] on div "Add..." at bounding box center [128, 367] width 45 height 9
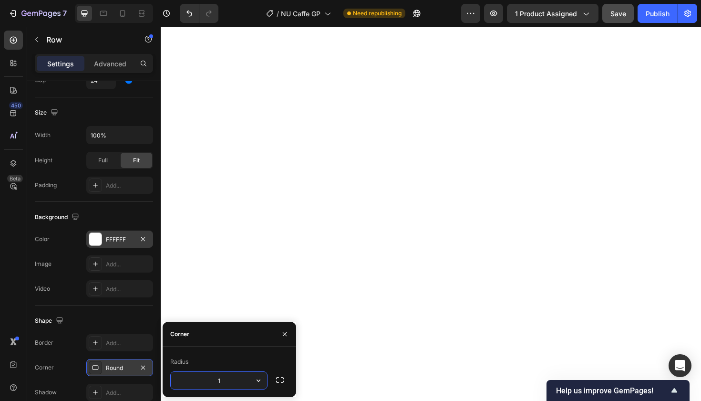
type input "15"
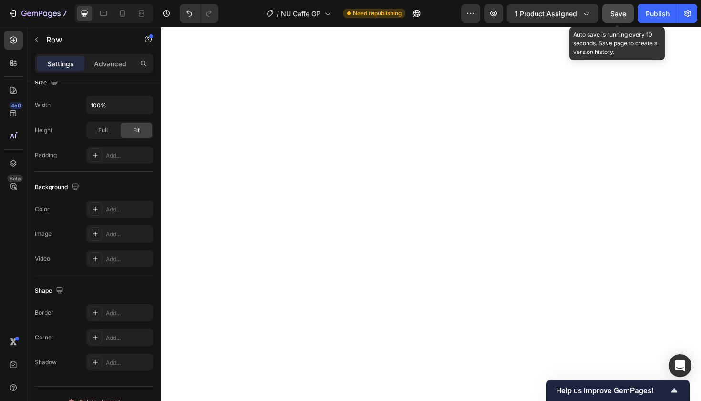
click at [618, 11] on span "Save" at bounding box center [619, 14] width 16 height 8
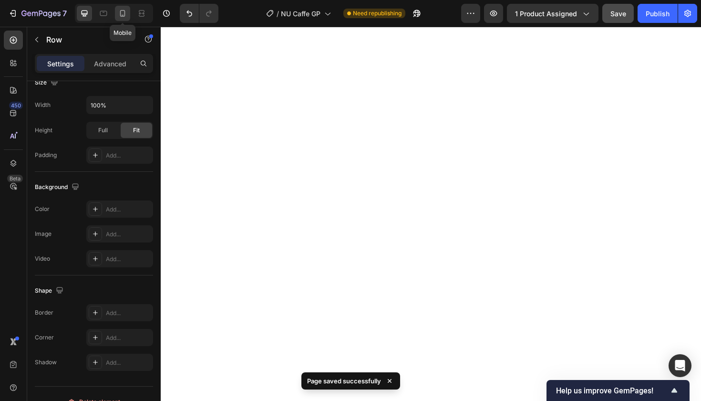
click at [122, 12] on icon at bounding box center [123, 14] width 10 height 10
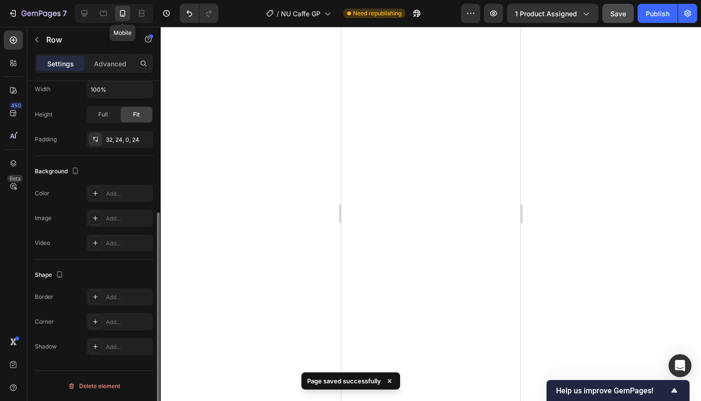
scroll to position [210, 0]
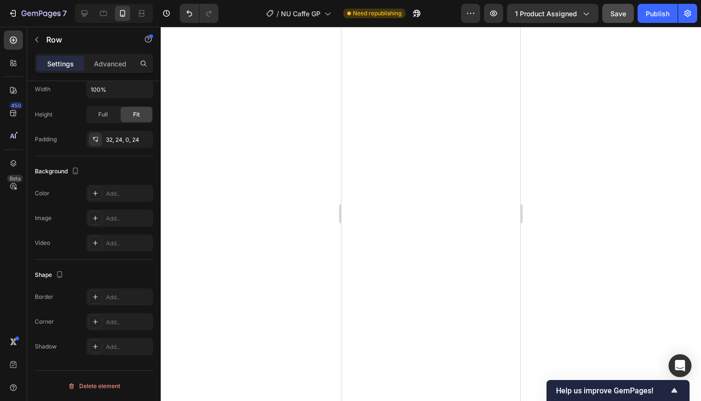
click at [620, 216] on div at bounding box center [431, 214] width 540 height 374
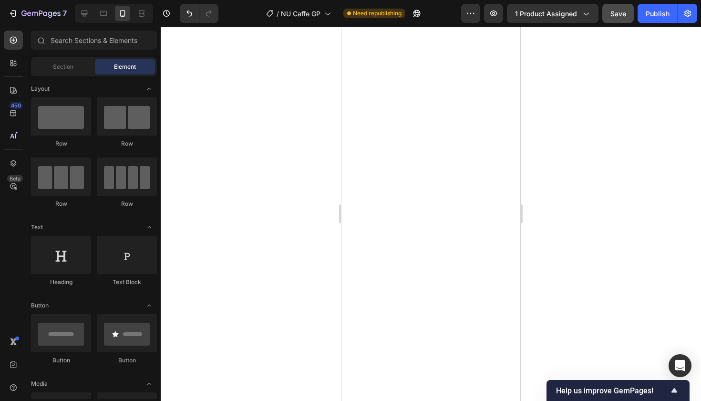
click at [576, 305] on div at bounding box center [431, 214] width 540 height 374
click at [83, 16] on icon at bounding box center [85, 13] width 6 height 6
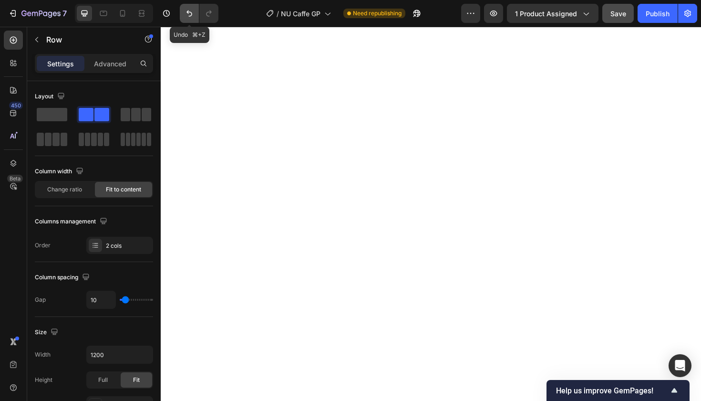
click at [187, 12] on icon "Undo/Redo" at bounding box center [189, 13] width 6 height 6
click at [123, 12] on icon at bounding box center [123, 14] width 10 height 10
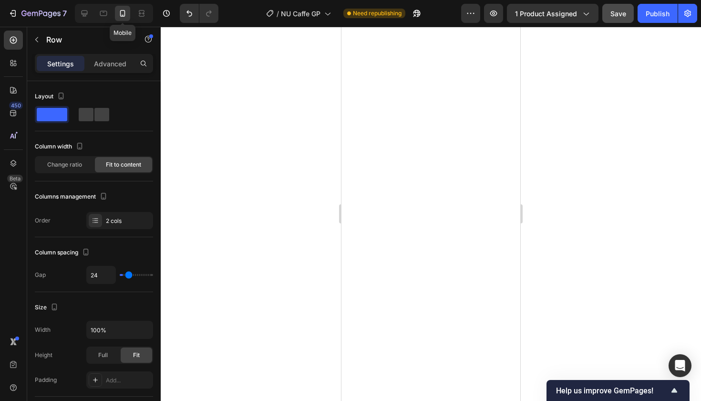
type input "0"
click at [274, 156] on div at bounding box center [431, 214] width 540 height 374
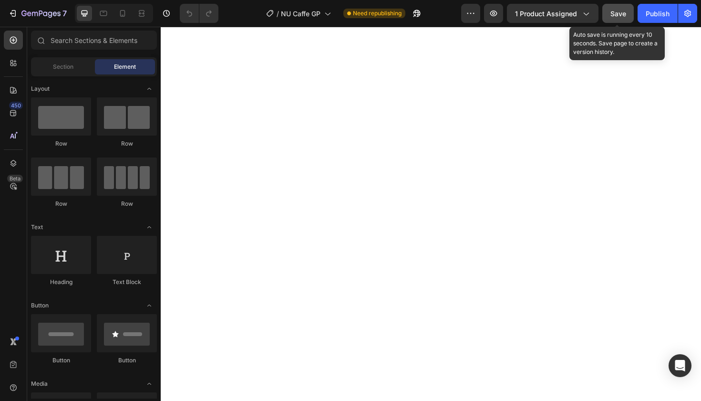
click at [615, 14] on span "Save" at bounding box center [619, 14] width 16 height 8
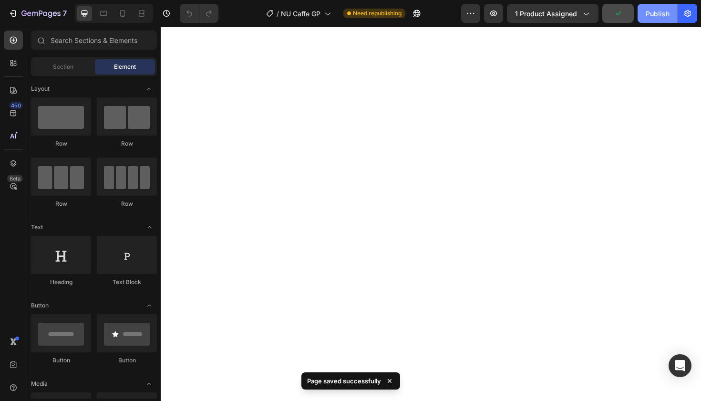
click at [656, 13] on div "Publish" at bounding box center [658, 14] width 24 height 10
